Goal: Register for event/course

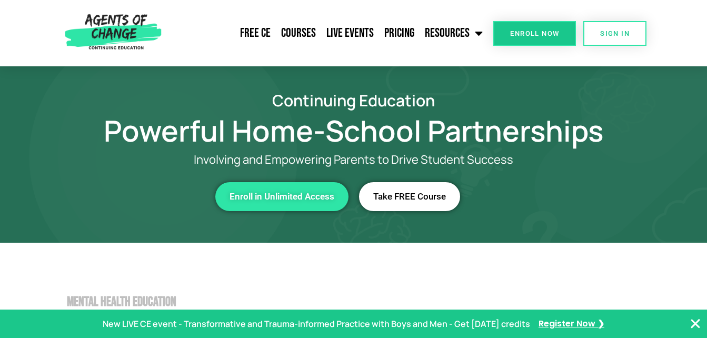
click at [408, 195] on span "Take FREE Course" at bounding box center [409, 196] width 73 height 9
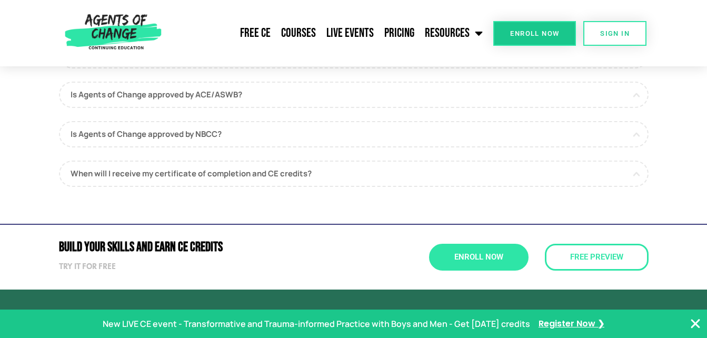
scroll to position [886, 0]
